Goal: Information Seeking & Learning: Learn about a topic

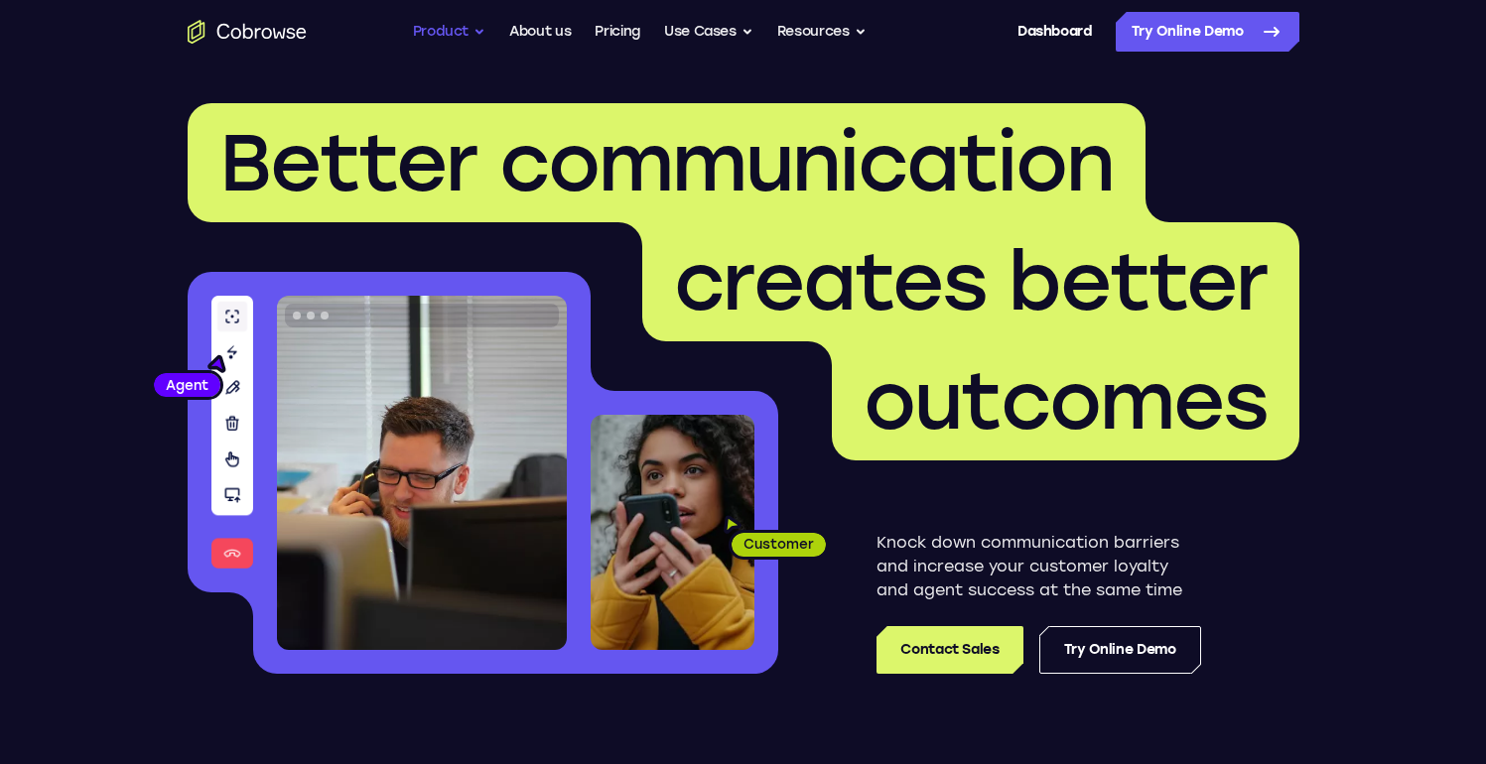
click at [458, 37] on button "Product" at bounding box center [449, 32] width 73 height 40
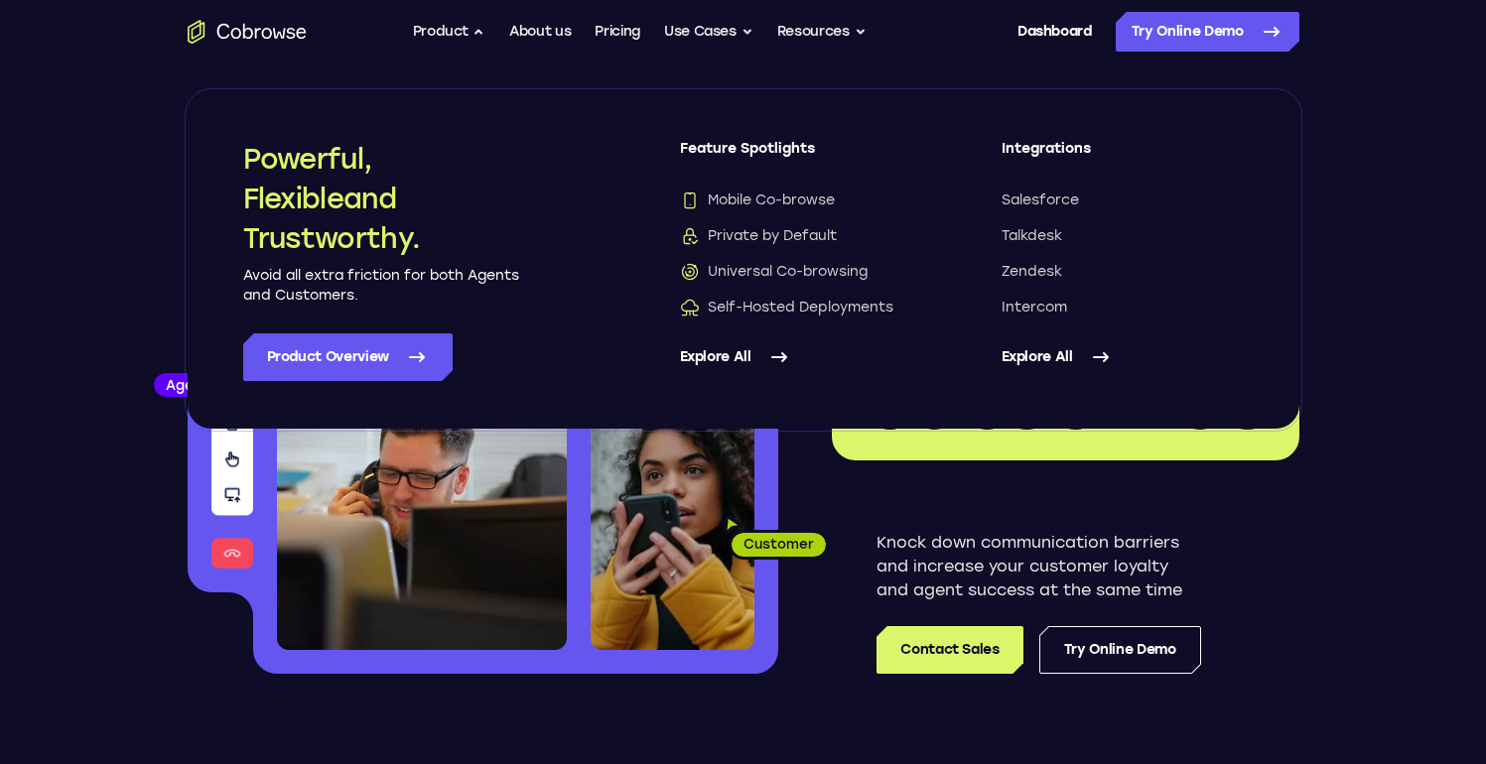
click at [1090, 355] on icon at bounding box center [1101, 357] width 24 height 24
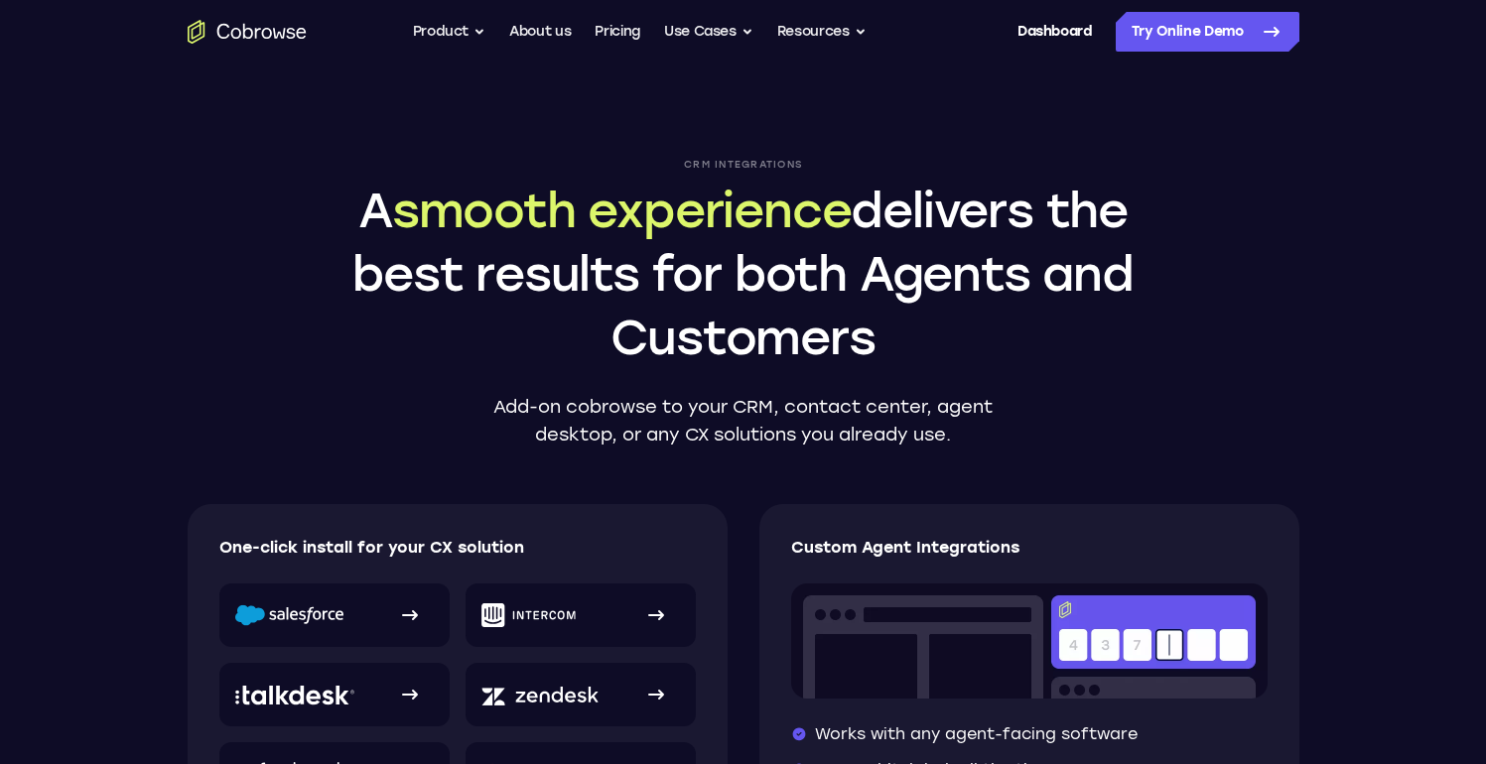
scroll to position [381, 0]
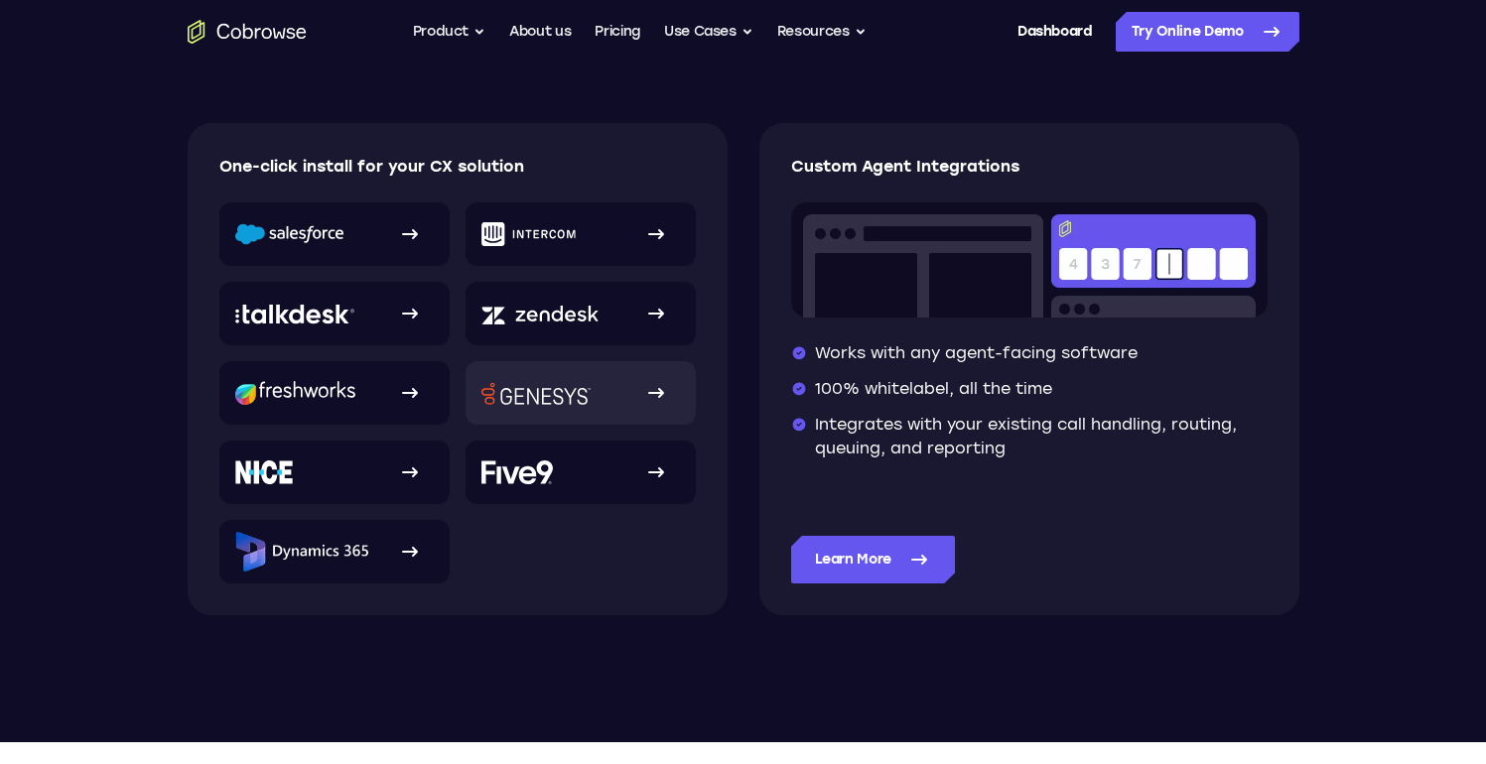
click at [537, 396] on img at bounding box center [535, 393] width 109 height 23
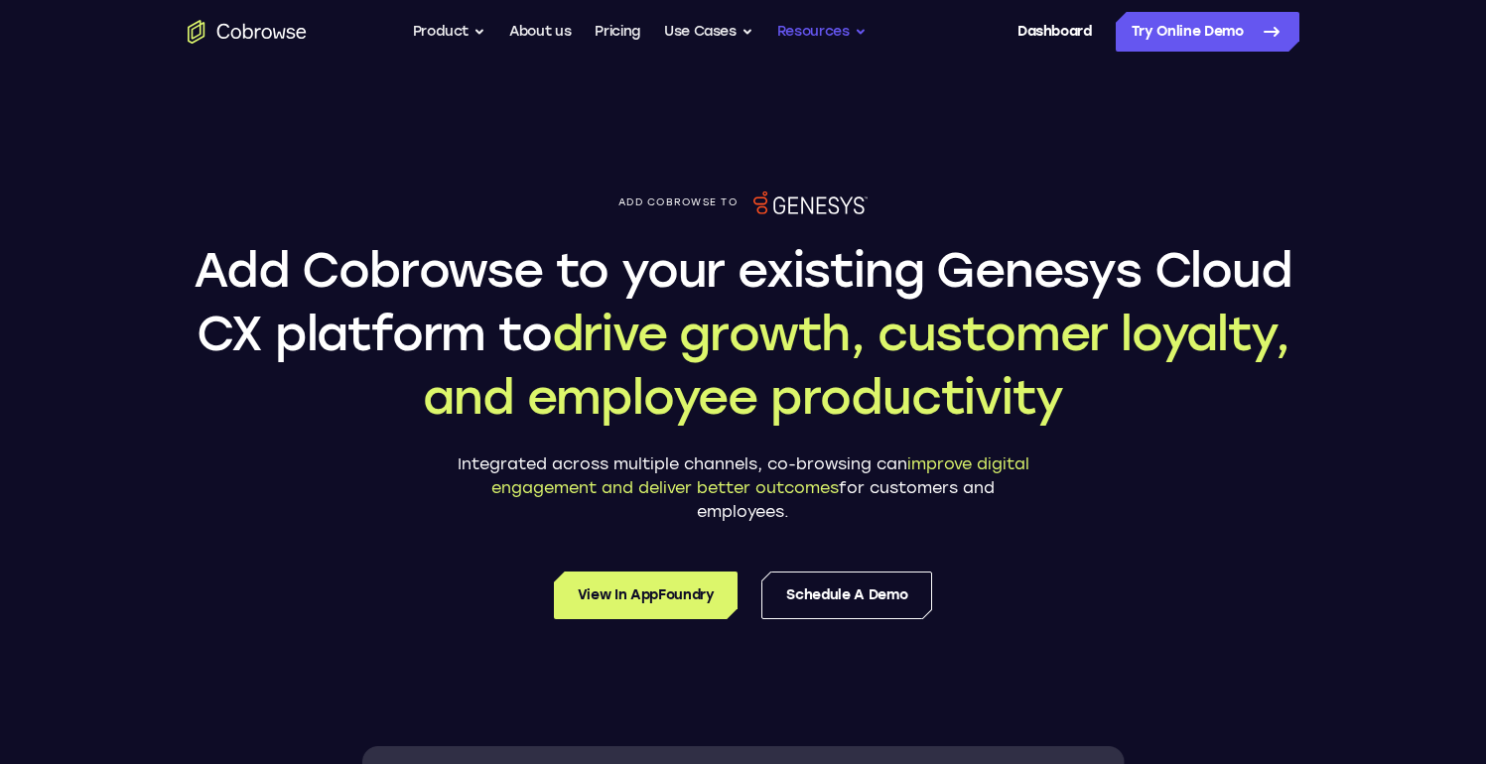
click at [830, 35] on button "Resources" at bounding box center [821, 32] width 89 height 40
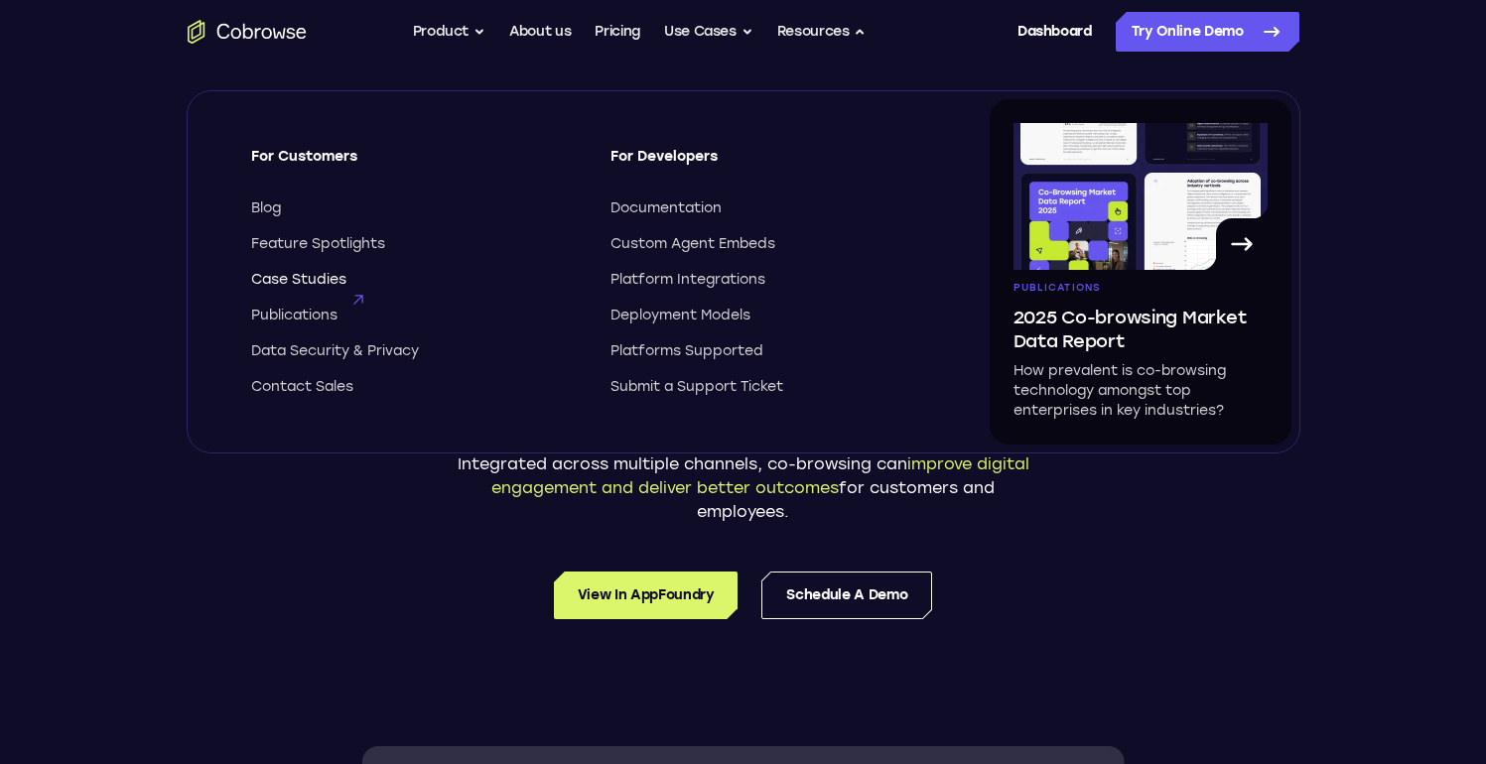
click at [331, 281] on span "Case Studies" at bounding box center [298, 280] width 95 height 20
